Goal: Task Accomplishment & Management: Complete application form

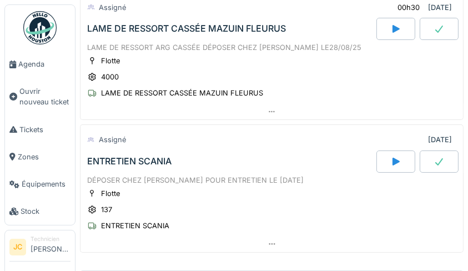
scroll to position [235, 0]
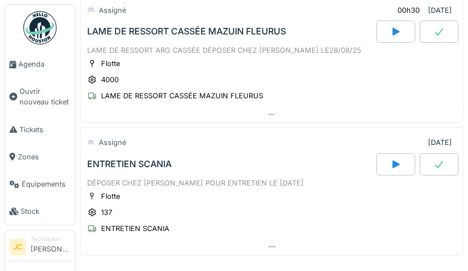
click at [42, 98] on span "Ouvrir nouveau ticket" at bounding box center [44, 96] width 51 height 21
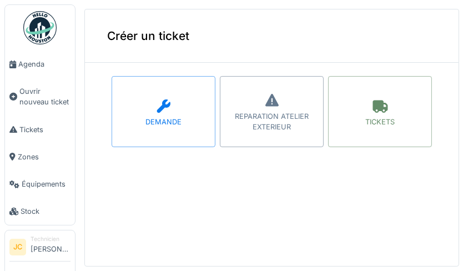
click at [261, 114] on div "REPARATION ATELIER EXTERIEUR" at bounding box center [271, 121] width 103 height 21
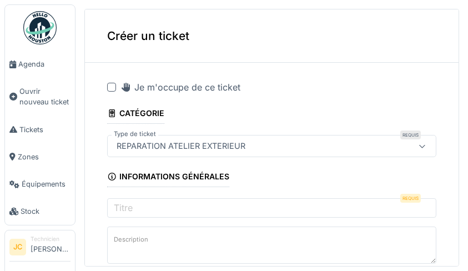
click at [44, 99] on span "Ouvrir nouveau ticket" at bounding box center [44, 96] width 51 height 21
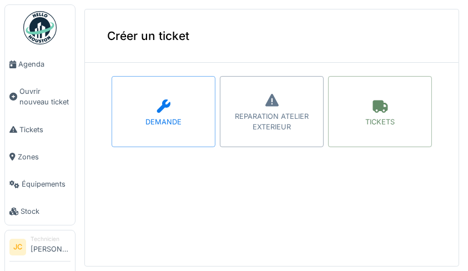
click at [152, 115] on div "DEMANDE" at bounding box center [164, 111] width 104 height 71
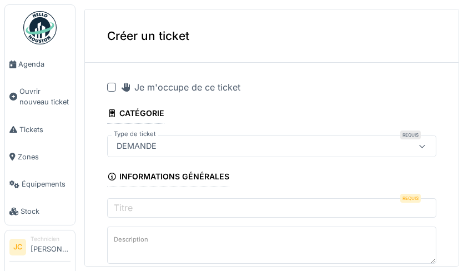
click at [121, 87] on icon at bounding box center [125, 87] width 11 height 9
click at [356, 210] on input "Titre" at bounding box center [271, 209] width 329 height 23
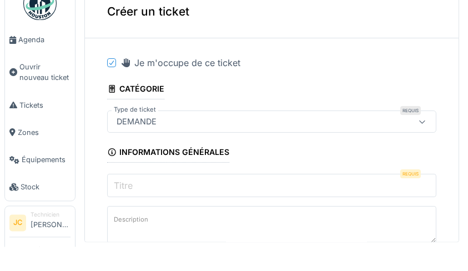
scroll to position [1, 0]
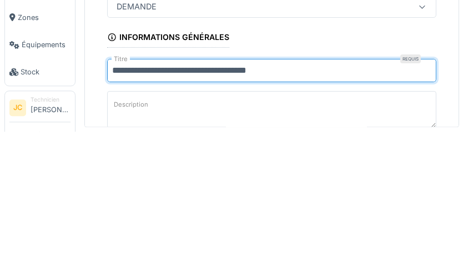
type input "**********"
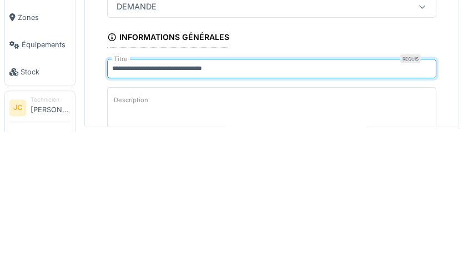
click at [273, 240] on textarea "Description" at bounding box center [271, 249] width 329 height 46
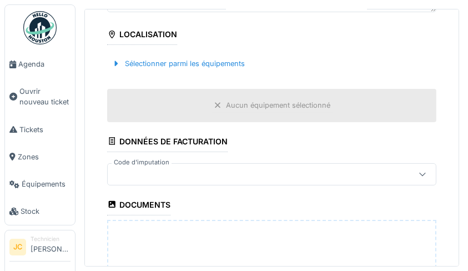
scroll to position [273, 0]
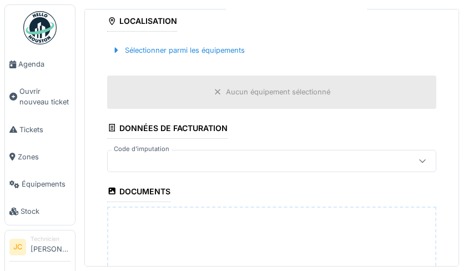
type textarea "**********"
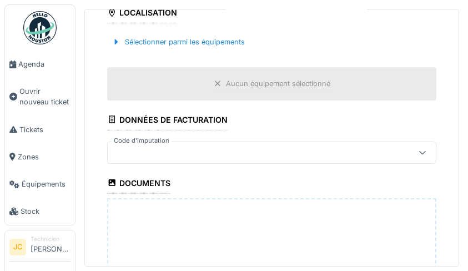
click at [409, 163] on div at bounding box center [422, 152] width 27 height 21
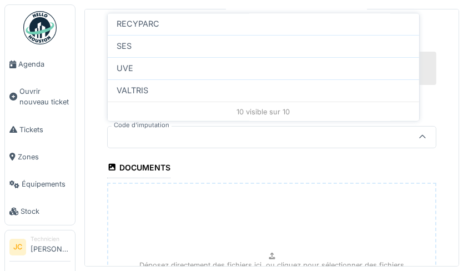
scroll to position [193, 0]
click at [331, 50] on div "SES" at bounding box center [263, 46] width 311 height 22
click at [330, 57] on div "Aucun équipement sélectionné" at bounding box center [271, 68] width 329 height 33
click at [330, 67] on div "Aucun équipement sélectionné" at bounding box center [271, 68] width 329 height 33
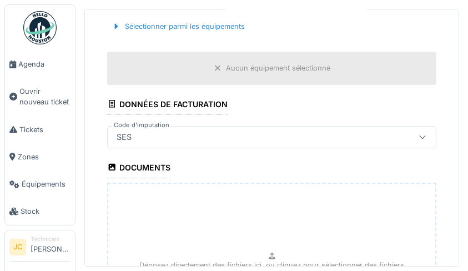
click at [330, 76] on div "Aucun équipement sélectionné" at bounding box center [271, 68] width 329 height 33
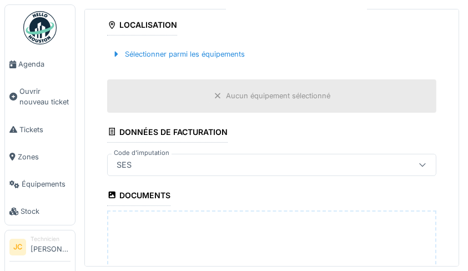
scroll to position [240, 0]
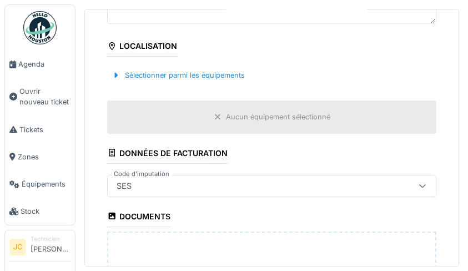
click at [410, 180] on div at bounding box center [422, 185] width 27 height 21
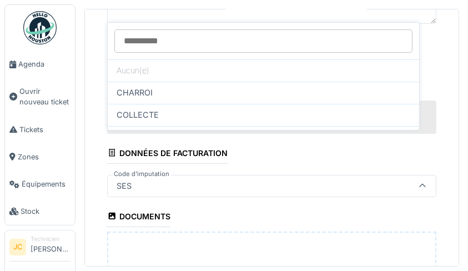
scroll to position [286, 0]
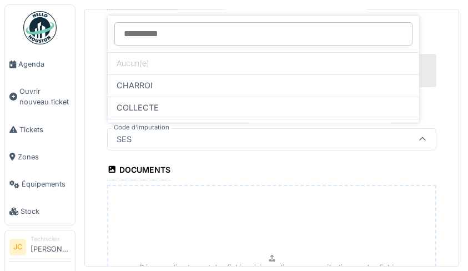
click at [256, 83] on div "CHARROI" at bounding box center [264, 85] width 294 height 12
type input "****"
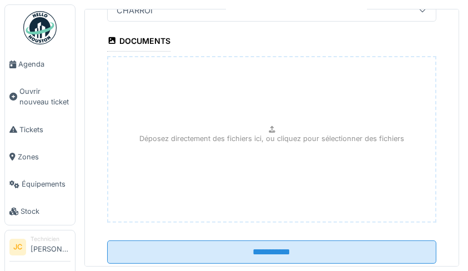
scroll to position [417, 0]
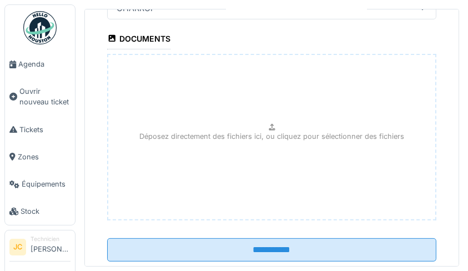
click at [357, 247] on input "**********" at bounding box center [271, 249] width 329 height 23
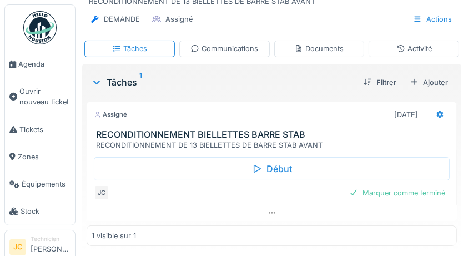
scroll to position [99, 0]
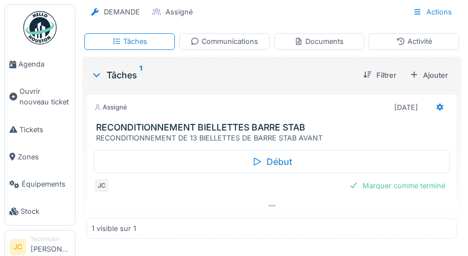
click at [434, 112] on div at bounding box center [440, 107] width 19 height 16
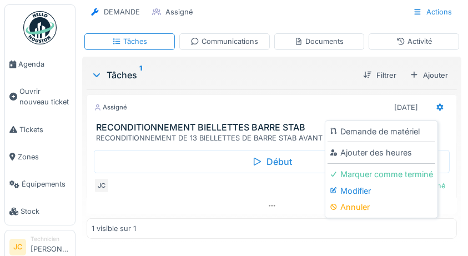
click at [410, 156] on div "Ajouter des heures" at bounding box center [382, 152] width 108 height 17
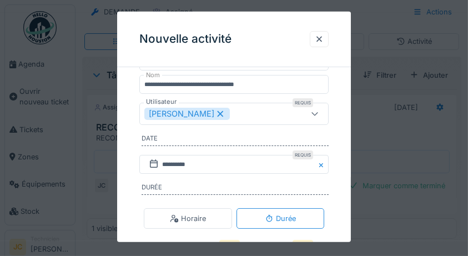
scroll to position [122, 0]
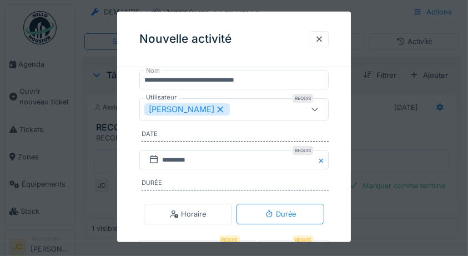
click at [202, 223] on div "Horaire" at bounding box center [188, 214] width 88 height 21
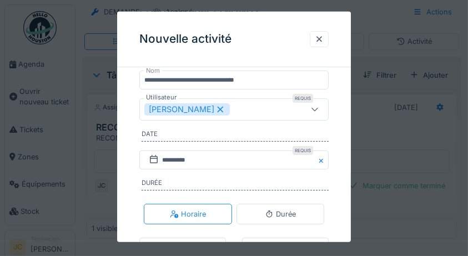
click at [295, 219] on div "Durée" at bounding box center [280, 214] width 31 height 11
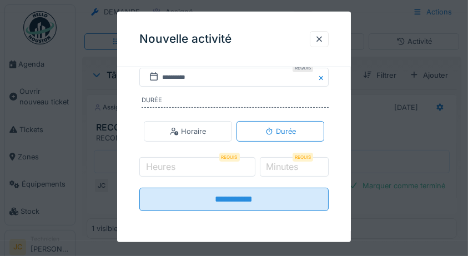
scroll to position [206, 0]
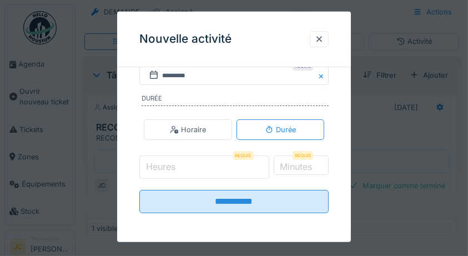
click at [218, 168] on input "Heures" at bounding box center [204, 166] width 130 height 23
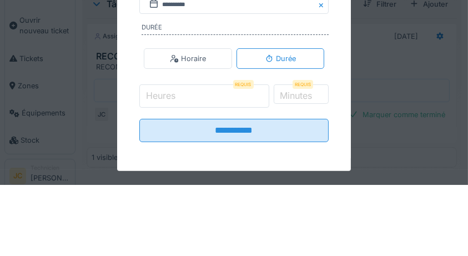
scroll to position [99, 0]
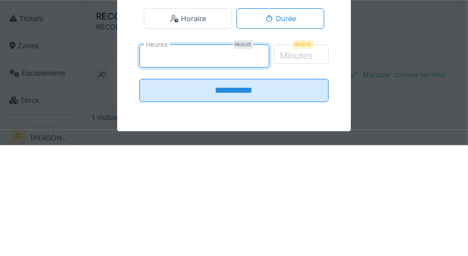
type input "*"
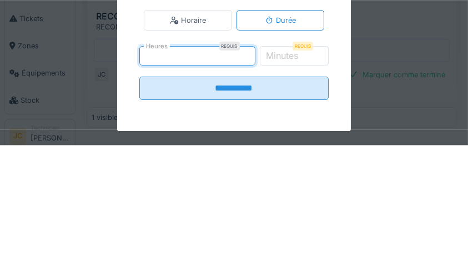
click at [301, 168] on label "Minutes" at bounding box center [282, 165] width 37 height 13
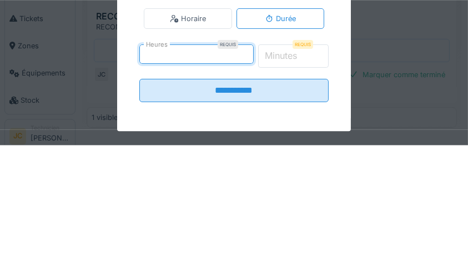
click at [310, 168] on input "*" at bounding box center [293, 166] width 70 height 23
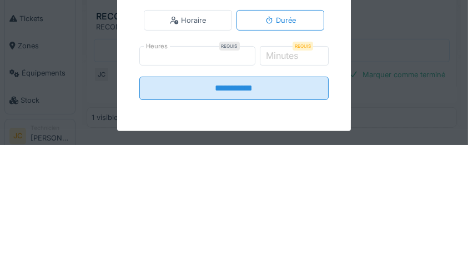
click at [284, 199] on input "**********" at bounding box center [234, 199] width 190 height 23
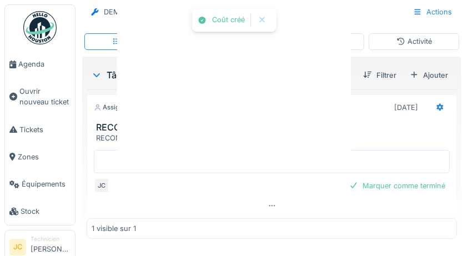
scroll to position [0, 0]
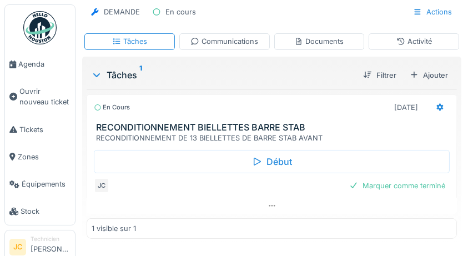
click at [417, 182] on div "Marquer comme terminé" at bounding box center [397, 185] width 105 height 15
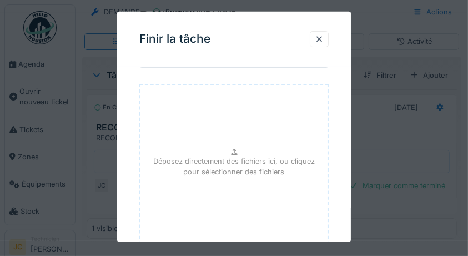
scroll to position [167, 0]
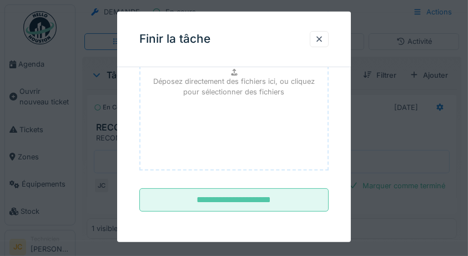
click at [284, 200] on input "**********" at bounding box center [234, 199] width 190 height 23
click at [328, 38] on div at bounding box center [319, 39] width 19 height 16
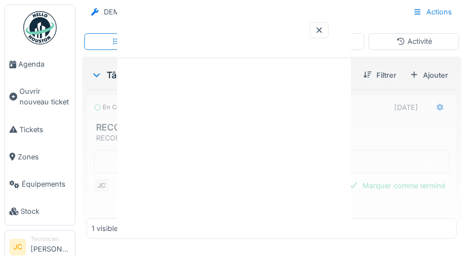
scroll to position [0, 0]
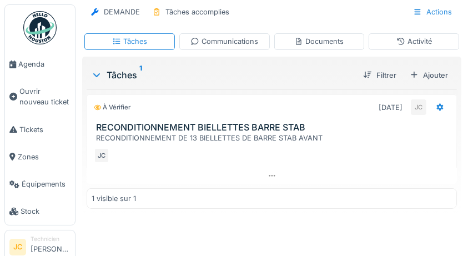
click at [36, 64] on span "Agenda" at bounding box center [44, 64] width 52 height 11
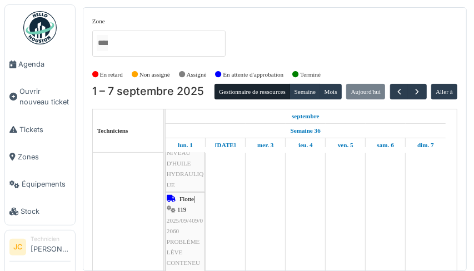
scroll to position [16, 0]
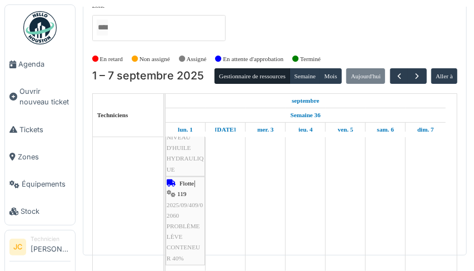
click at [39, 62] on span "Agenda" at bounding box center [44, 64] width 52 height 11
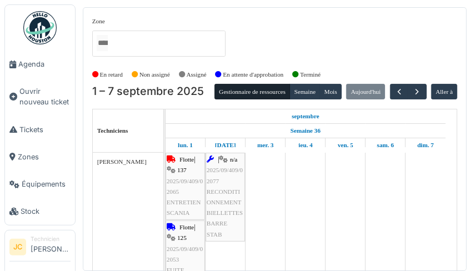
click at [36, 62] on span "Agenda" at bounding box center [44, 64] width 52 height 11
click at [49, 26] on img at bounding box center [39, 27] width 33 height 33
click at [38, 34] on img at bounding box center [39, 27] width 33 height 33
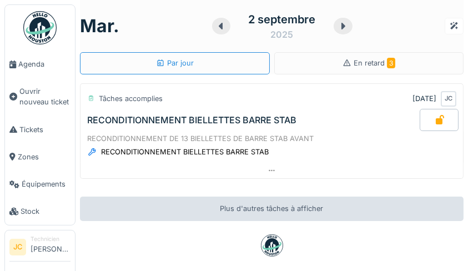
click at [402, 62] on div "En retard 3" at bounding box center [369, 63] width 190 height 22
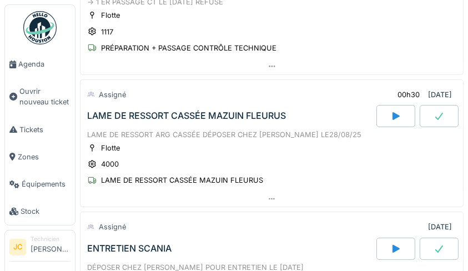
scroll to position [135, 0]
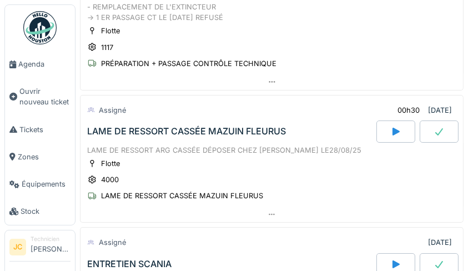
click at [203, 147] on div "LAME DE RESSORT ARG CASSÉE DÉPOSER CHEZ [PERSON_NAME] LE28/08/25" at bounding box center [271, 150] width 369 height 11
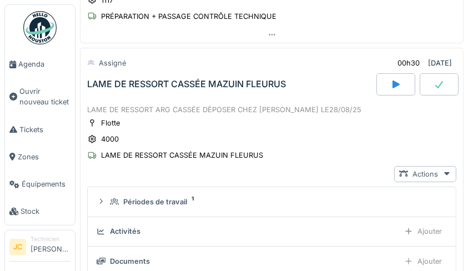
scroll to position [185, 0]
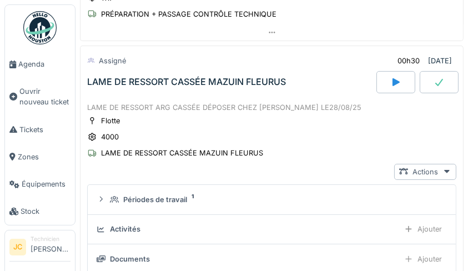
click at [163, 72] on div "LAME DE RESSORT CASSÉE MAZUIN FLEURUS" at bounding box center [230, 82] width 291 height 22
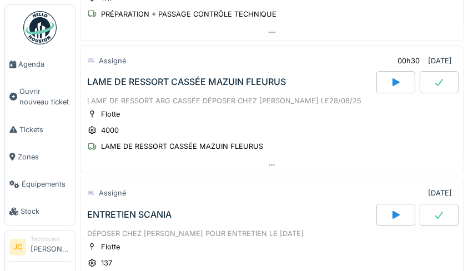
click at [189, 146] on div "LAME DE RESSORT CASSÉE MAZUIN FLEURUS" at bounding box center [182, 146] width 162 height 11
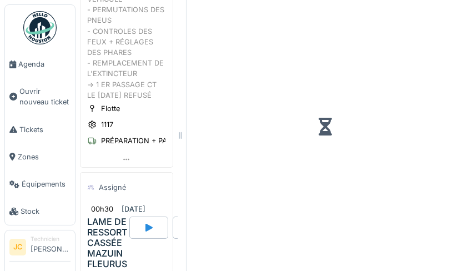
scroll to position [338, 0]
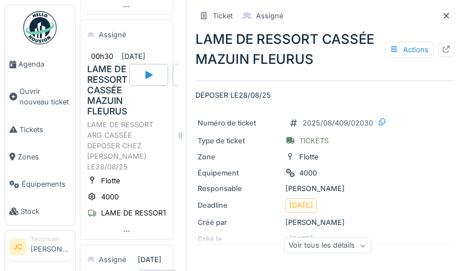
click at [442, 52] on div at bounding box center [446, 50] width 17 height 14
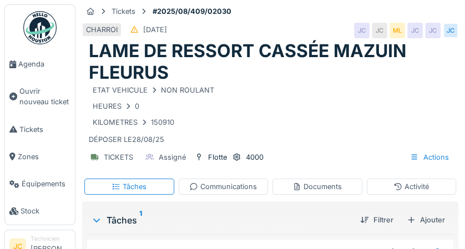
click at [117, 158] on div "TICKETS" at bounding box center [118, 157] width 29 height 11
click at [426, 156] on div "Actions" at bounding box center [429, 157] width 49 height 16
click at [387, 121] on div "KILOMETRES 150910" at bounding box center [270, 122] width 363 height 14
click at [229, 191] on div "Communications" at bounding box center [223, 187] width 68 height 11
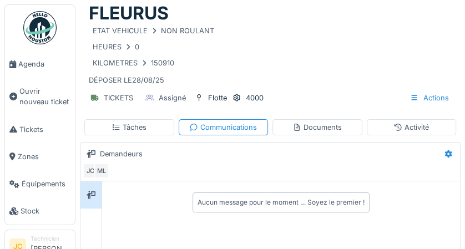
scroll to position [33, 0]
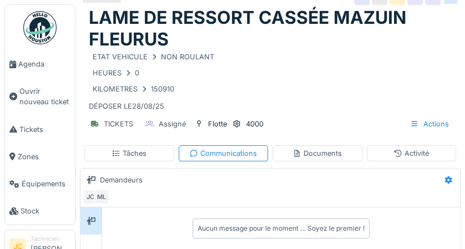
click at [140, 155] on div "Tâches" at bounding box center [129, 153] width 35 height 11
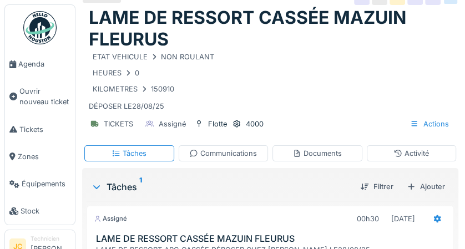
click at [310, 213] on div "Assigné 00h30 28/08/2025" at bounding box center [270, 219] width 353 height 16
click at [310, 192] on div "Tâches 1" at bounding box center [221, 186] width 260 height 13
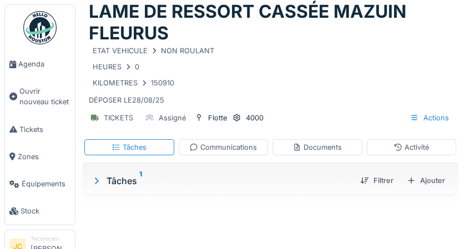
scroll to position [0, 0]
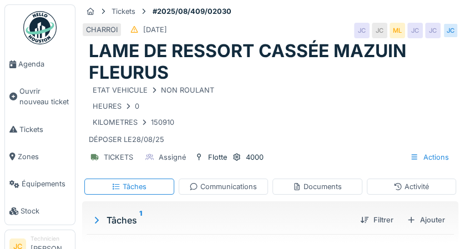
click at [144, 187] on div "Tâches" at bounding box center [129, 187] width 35 height 11
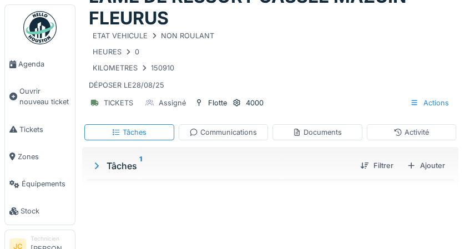
scroll to position [59, 0]
click at [118, 102] on div "TICKETS" at bounding box center [118, 103] width 29 height 11
click at [115, 81] on div "Type de ticket" at bounding box center [111, 84] width 57 height 16
click at [121, 76] on div "Type de ticket" at bounding box center [111, 84] width 57 height 16
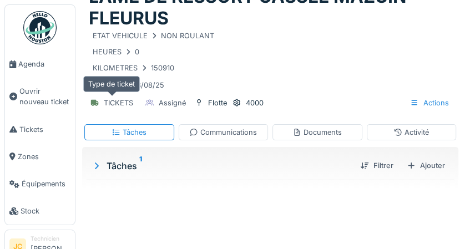
click at [115, 98] on div "TICKETS" at bounding box center [118, 103] width 29 height 11
click at [412, 164] on div "Ajouter" at bounding box center [425, 165] width 47 height 15
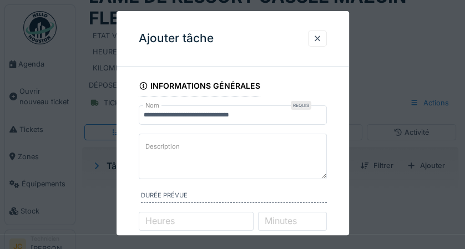
click at [243, 167] on textarea "Description" at bounding box center [233, 157] width 188 height 46
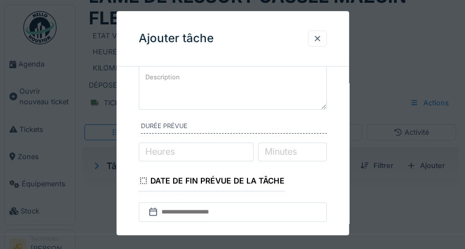
scroll to position [0, 0]
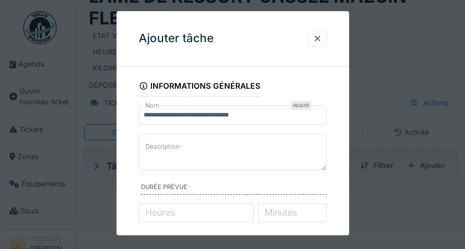
click at [318, 38] on div at bounding box center [317, 38] width 9 height 11
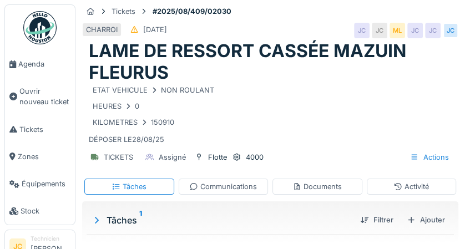
click at [34, 26] on img at bounding box center [39, 27] width 33 height 33
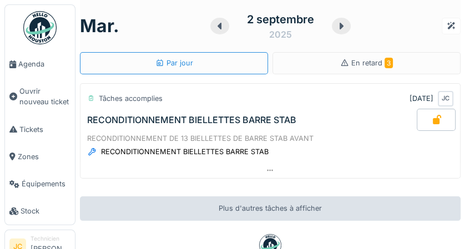
click at [38, 24] on img at bounding box center [39, 27] width 33 height 33
click at [37, 28] on img at bounding box center [39, 27] width 33 height 33
click at [38, 31] on img at bounding box center [39, 27] width 33 height 33
click at [38, 25] on img at bounding box center [39, 27] width 33 height 33
